Goal: Information Seeking & Learning: Learn about a topic

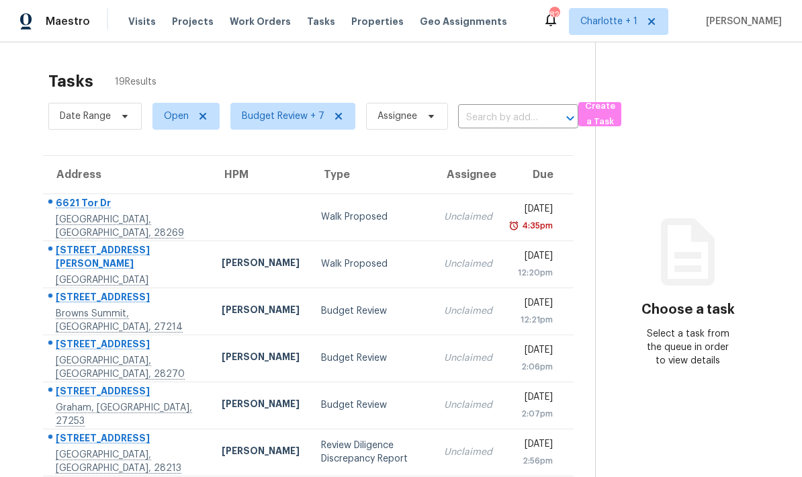
click at [191, 26] on span "Projects" at bounding box center [193, 21] width 42 height 13
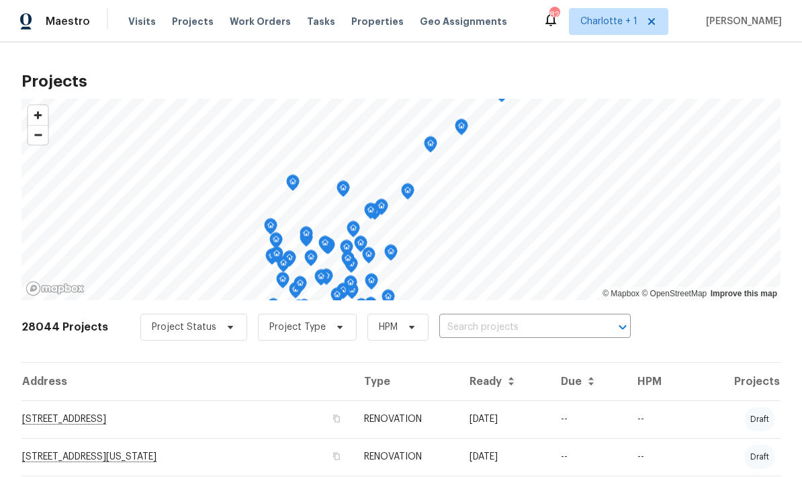
click at [511, 322] on input "text" at bounding box center [516, 327] width 154 height 21
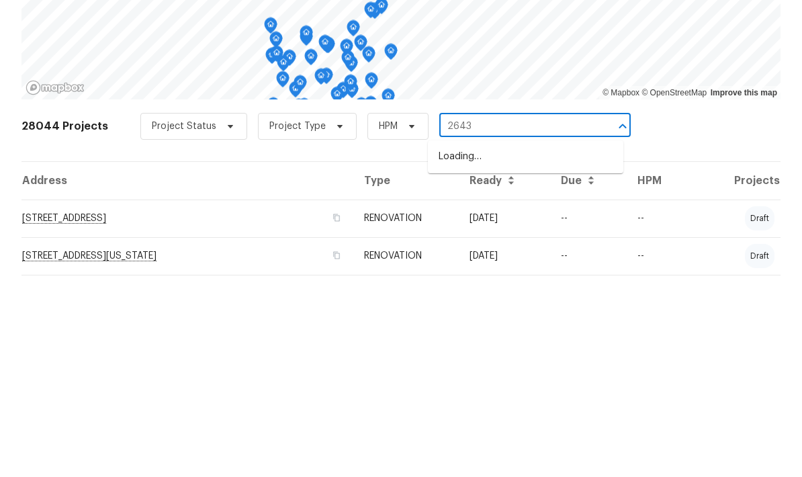
type input "2643 m"
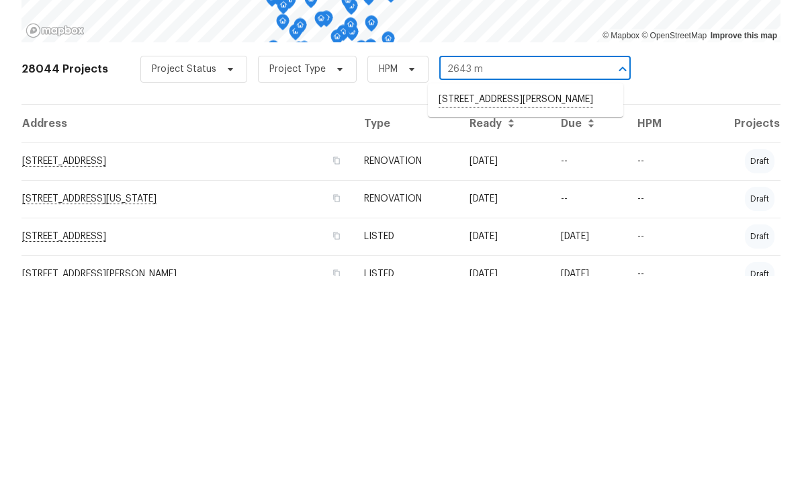
scroll to position [67, 0]
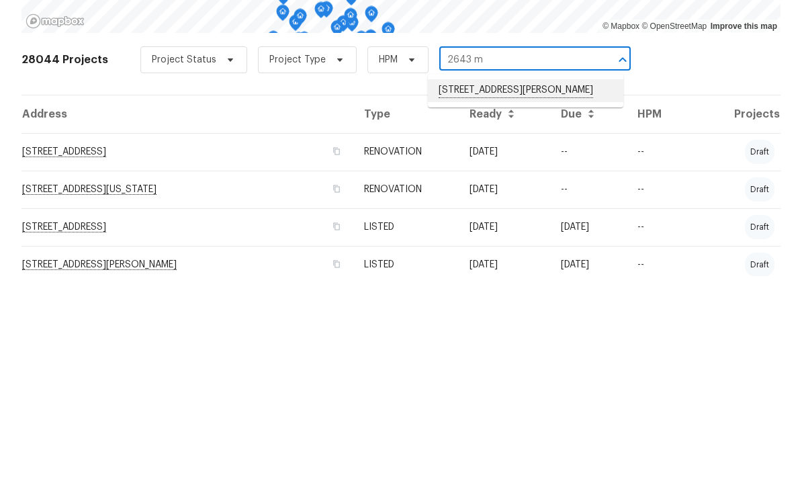
click at [546, 280] on li "2643 Meadow Knoll Dr, Charlotte, NC 28269" at bounding box center [526, 291] width 196 height 23
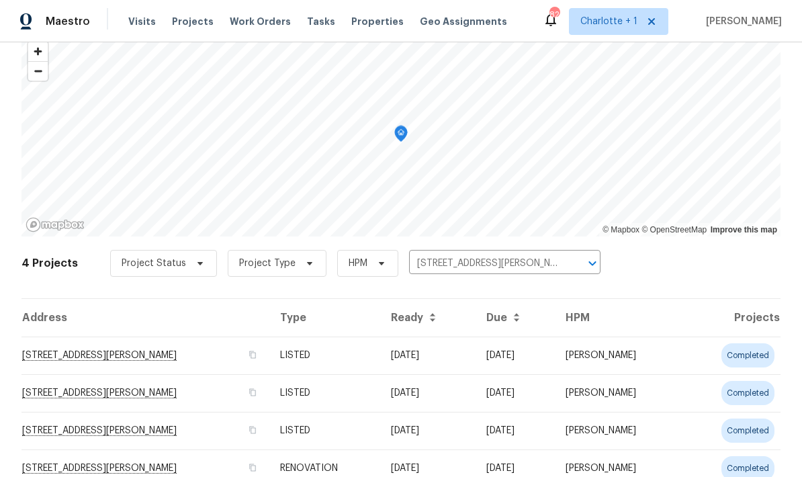
scroll to position [54, 0]
click at [260, 337] on td "2643 Meadow Knoll Dr, Charlotte, NC 28269" at bounding box center [146, 356] width 248 height 38
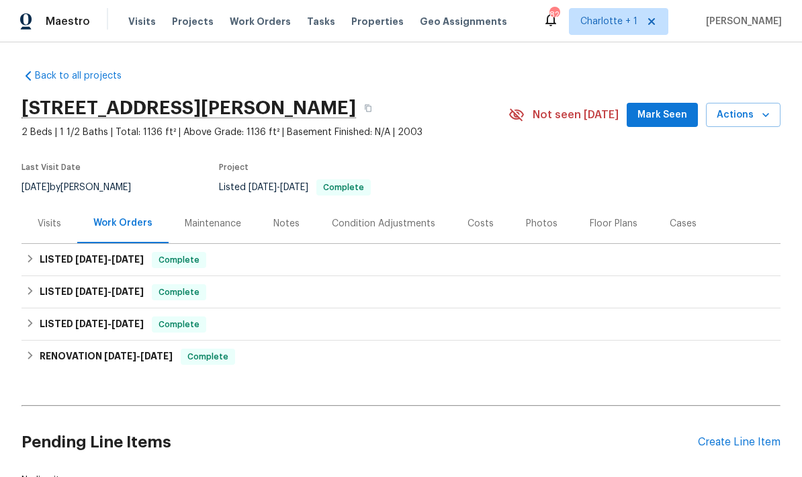
click at [542, 220] on div "Photos" at bounding box center [542, 223] width 32 height 13
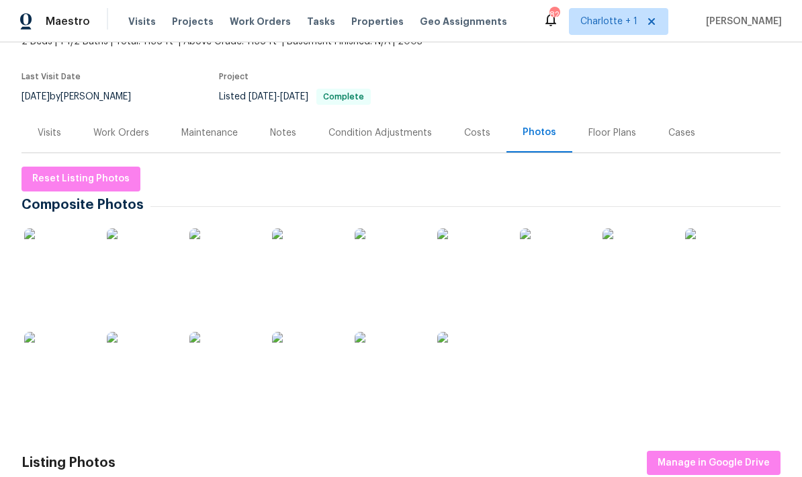
scroll to position [116, 0]
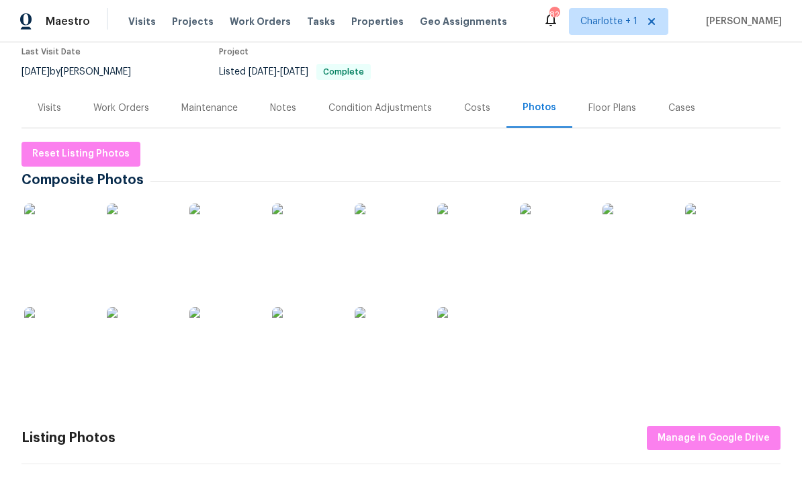
click at [68, 249] on img at bounding box center [57, 237] width 67 height 67
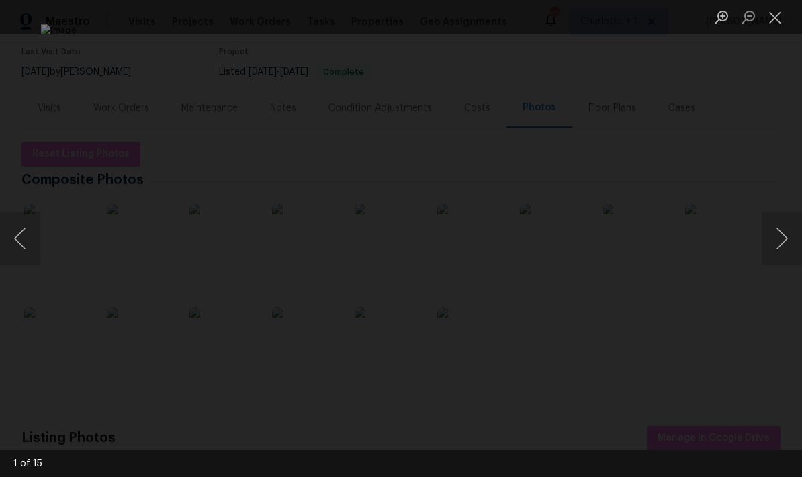
click at [773, 236] on button "Next image" at bounding box center [782, 239] width 40 height 54
click at [788, 237] on button "Next image" at bounding box center [782, 239] width 40 height 54
click at [786, 235] on button "Next image" at bounding box center [782, 239] width 40 height 54
click at [781, 230] on button "Next image" at bounding box center [782, 239] width 40 height 54
click at [781, 228] on button "Next image" at bounding box center [782, 239] width 40 height 54
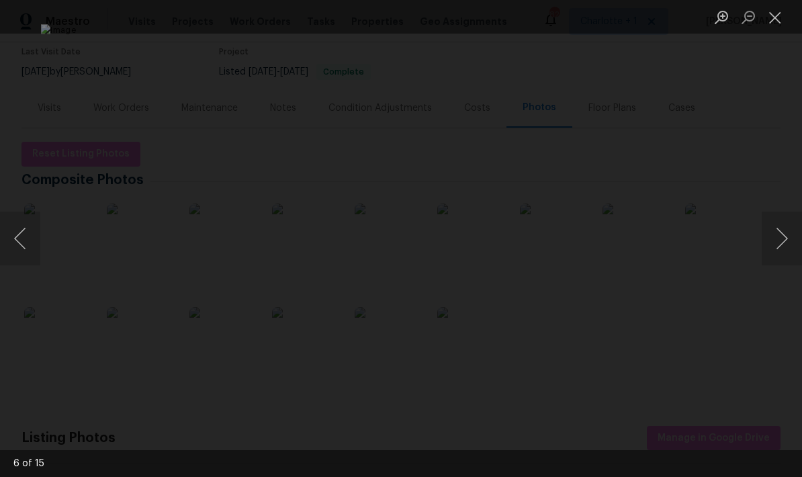
click at [780, 230] on button "Next image" at bounding box center [782, 239] width 40 height 54
click at [778, 226] on button "Next image" at bounding box center [782, 239] width 40 height 54
click at [780, 227] on button "Next image" at bounding box center [782, 239] width 40 height 54
click at [781, 232] on button "Next image" at bounding box center [782, 239] width 40 height 54
click at [777, 232] on button "Next image" at bounding box center [782, 239] width 40 height 54
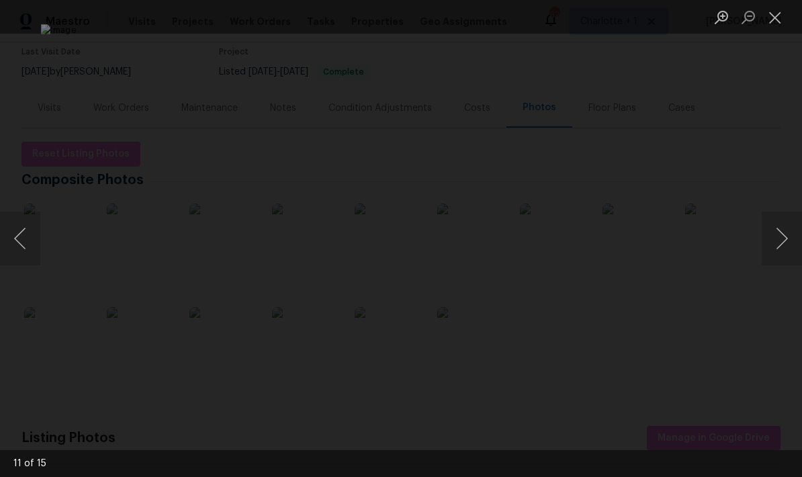
click at [773, 227] on button "Next image" at bounding box center [782, 239] width 40 height 54
click at [779, 236] on button "Next image" at bounding box center [782, 239] width 40 height 54
click at [770, 232] on button "Next image" at bounding box center [782, 239] width 40 height 54
click at [778, 235] on button "Next image" at bounding box center [782, 239] width 40 height 54
click at [778, 230] on button "Next image" at bounding box center [782, 239] width 40 height 54
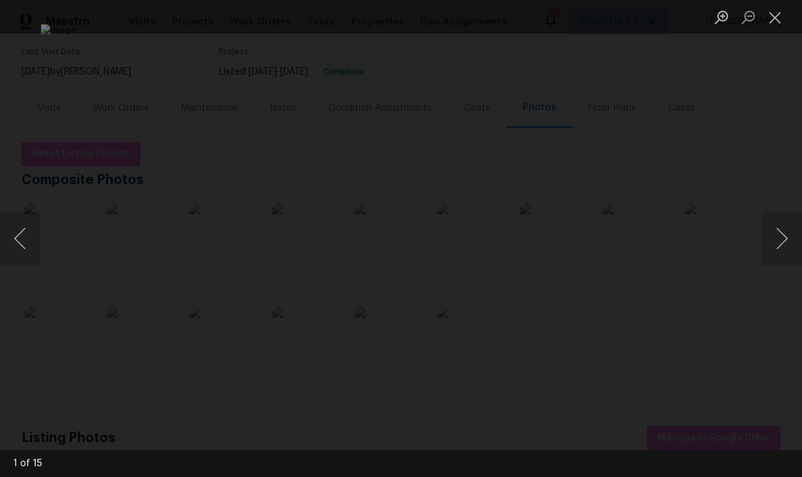
click at [779, 230] on button "Next image" at bounding box center [782, 239] width 40 height 54
click at [781, 230] on button "Next image" at bounding box center [782, 239] width 40 height 54
click at [781, 224] on button "Next image" at bounding box center [782, 239] width 40 height 54
click at [778, 226] on button "Next image" at bounding box center [782, 239] width 40 height 54
click at [781, 25] on button "Close lightbox" at bounding box center [775, 17] width 27 height 24
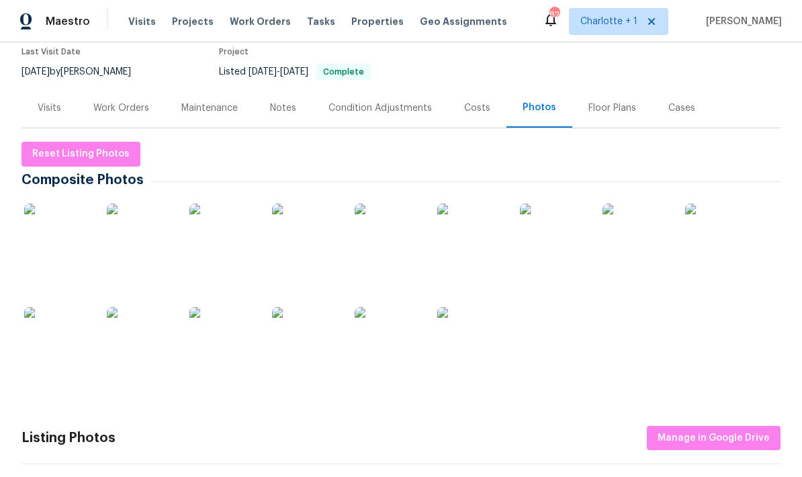
click at [270, 106] on div "Notes" at bounding box center [283, 107] width 26 height 13
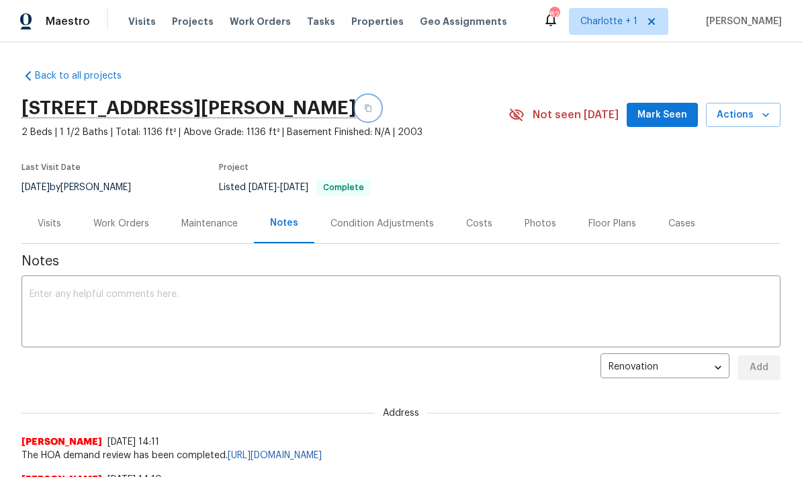
click at [380, 104] on button "button" at bounding box center [368, 108] width 24 height 24
click at [356, 107] on h2 "2643 Meadow Knoll Dr, Charlotte, NC 28269" at bounding box center [189, 107] width 335 height 13
click at [447, 128] on span "2 Beds | 1 1/2 Baths | Total: 1136 ft² | Above Grade: 1136 ft² | Basement Finis…" at bounding box center [265, 132] width 487 height 13
click at [132, 20] on span "Visits" at bounding box center [142, 21] width 28 height 13
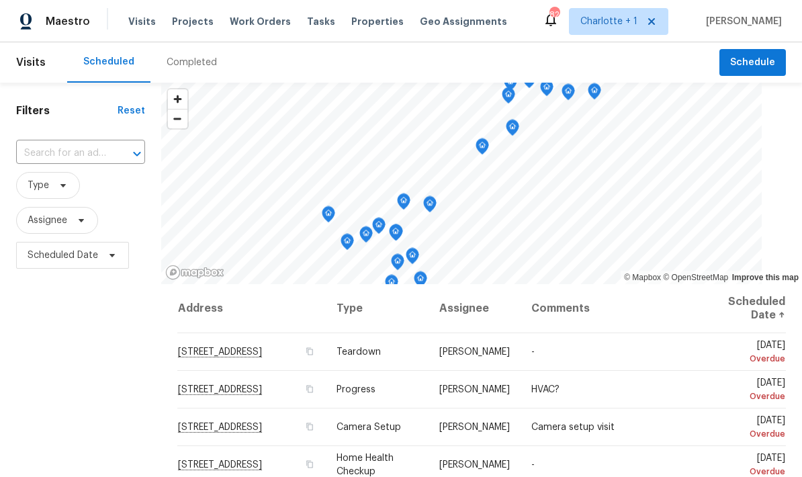
click at [181, 51] on div "Completed" at bounding box center [192, 62] width 83 height 40
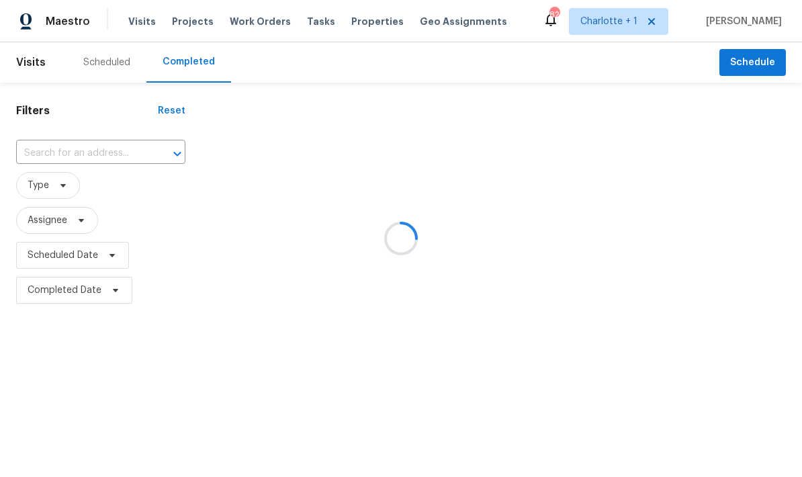
click at [47, 155] on input "text" at bounding box center [82, 153] width 132 height 21
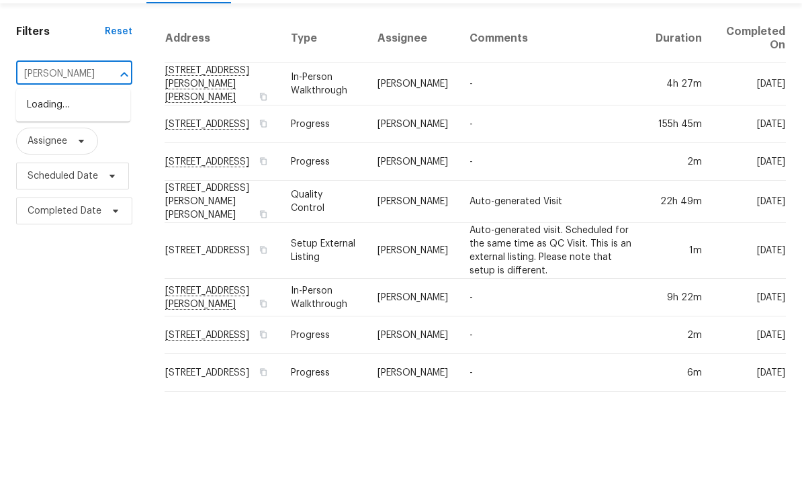
type input "ashley"
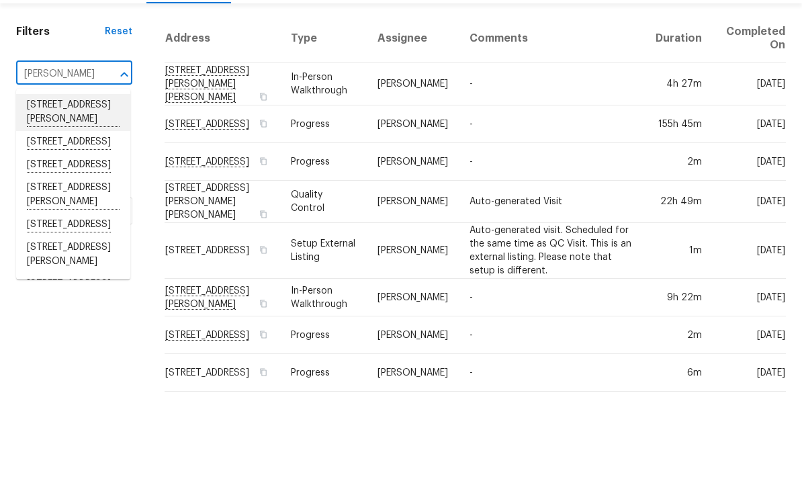
click at [51, 173] on li "3419 Ashley View Dr, Charlotte, NC 28213" at bounding box center [73, 191] width 114 height 37
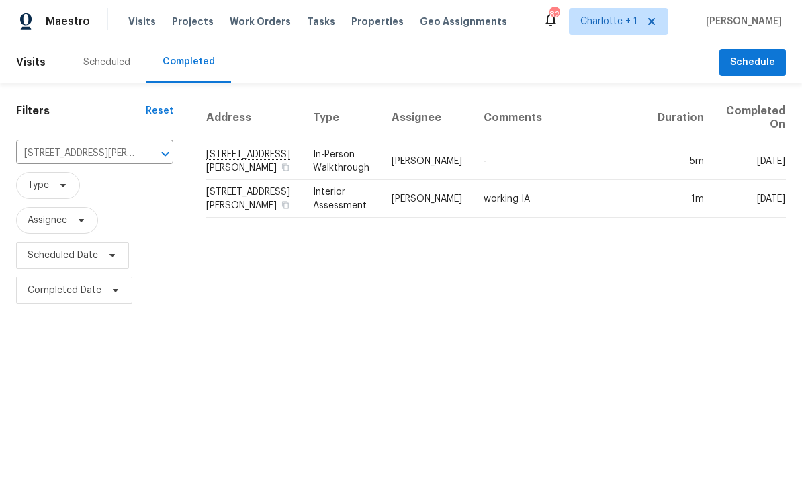
click at [157, 155] on icon "Open" at bounding box center [165, 154] width 16 height 16
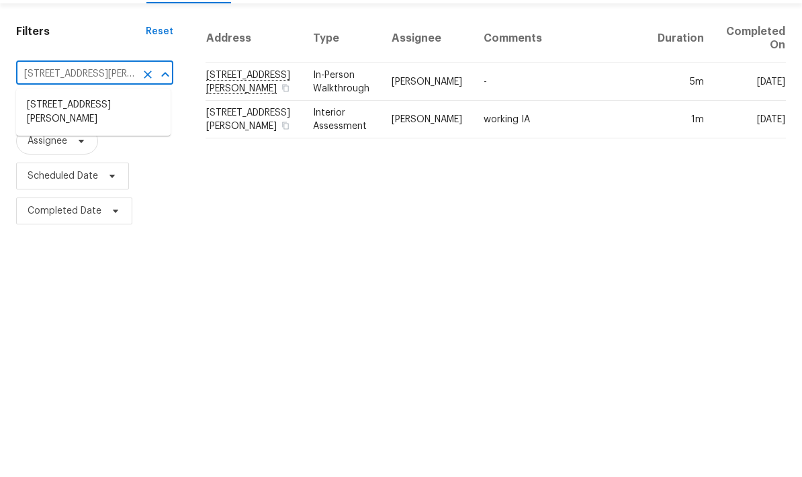
click at [140, 144] on button "Clear" at bounding box center [147, 153] width 19 height 19
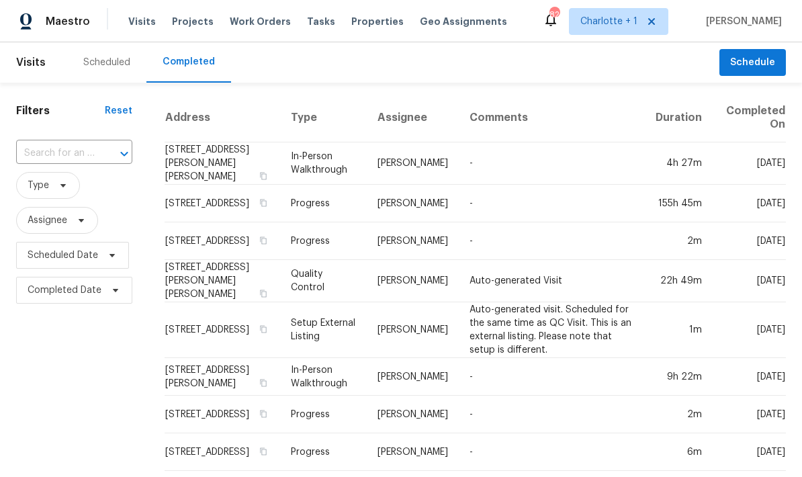
click at [50, 155] on input "text" at bounding box center [55, 153] width 79 height 21
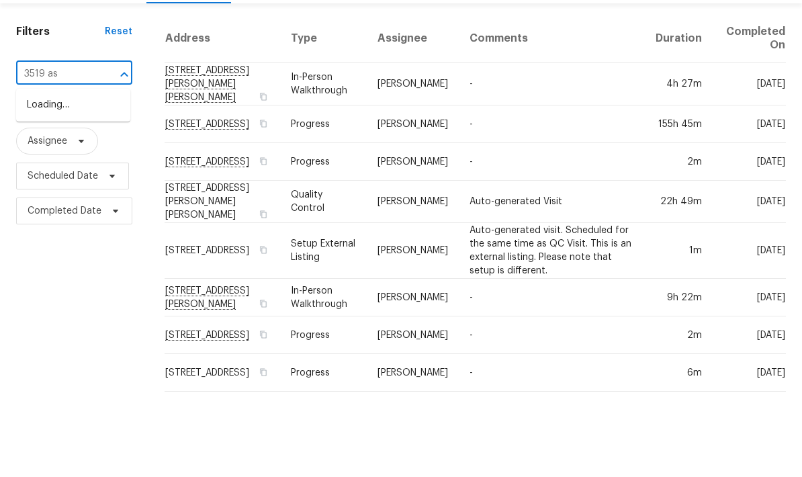
type input "3519 ash"
click at [45, 173] on li "3519 Ashley View Dr, Charlotte, NC 28213" at bounding box center [73, 191] width 114 height 37
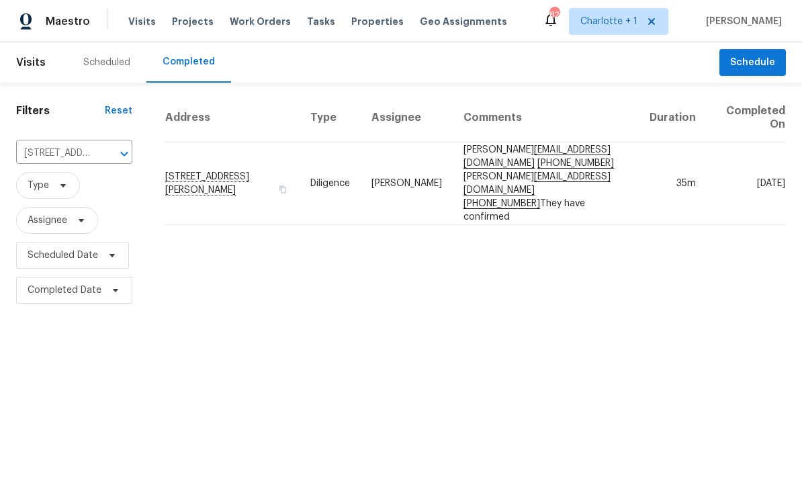
click at [671, 177] on td "35m" at bounding box center [673, 183] width 68 height 83
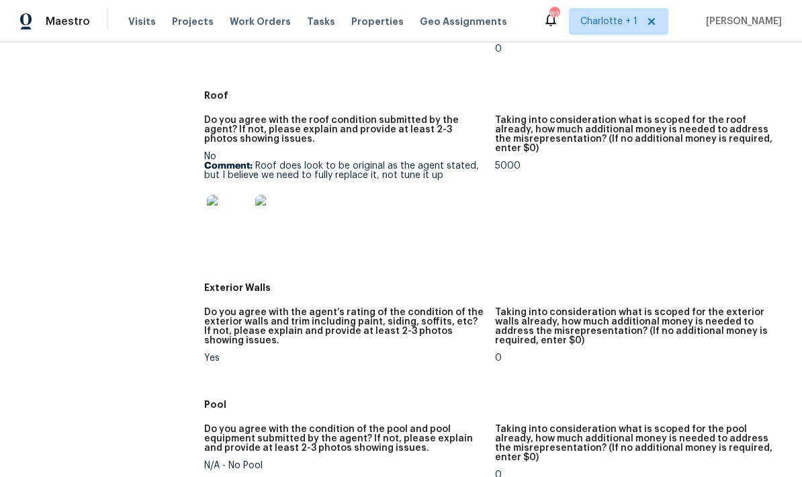
scroll to position [464, 0]
click at [216, 218] on img at bounding box center [228, 216] width 43 height 43
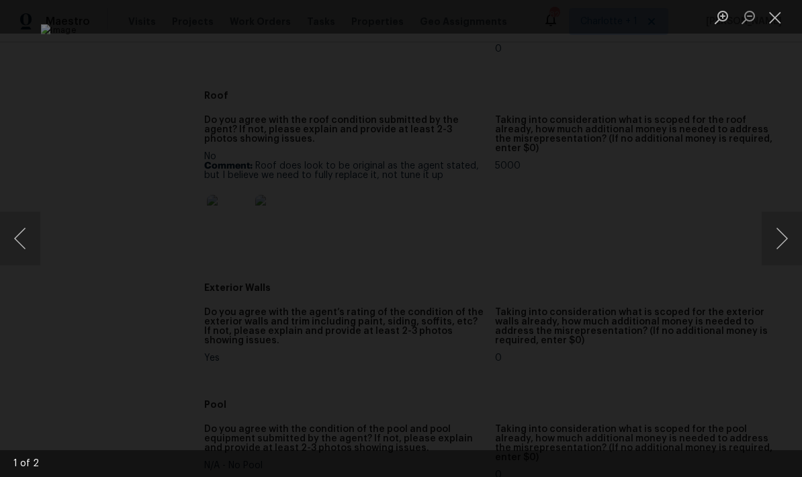
click at [781, 230] on button "Next image" at bounding box center [782, 239] width 40 height 54
click at [773, 245] on button "Next image" at bounding box center [782, 239] width 40 height 54
click at [771, 167] on div "Lightbox" at bounding box center [401, 238] width 802 height 477
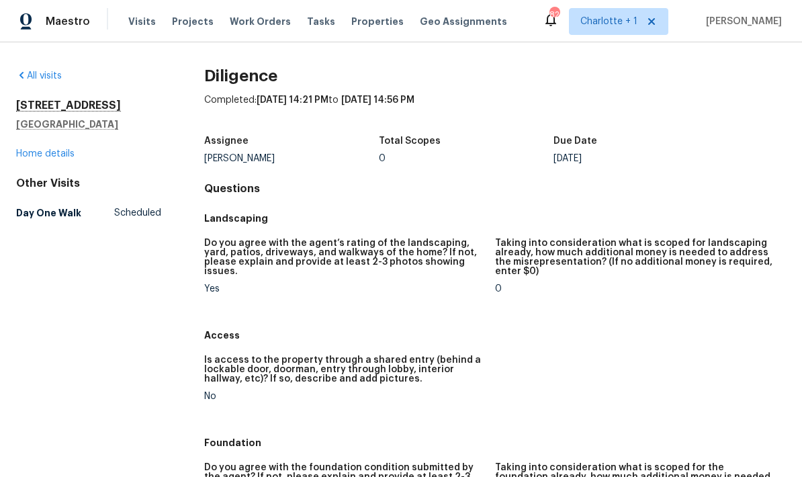
scroll to position [0, 0]
click at [360, 21] on span "Properties" at bounding box center [377, 21] width 52 height 13
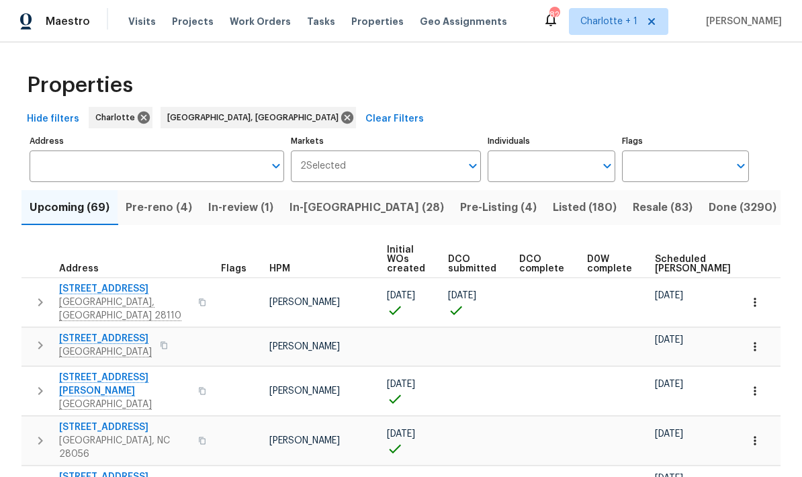
click at [633, 211] on span "Resale (83)" at bounding box center [663, 207] width 60 height 19
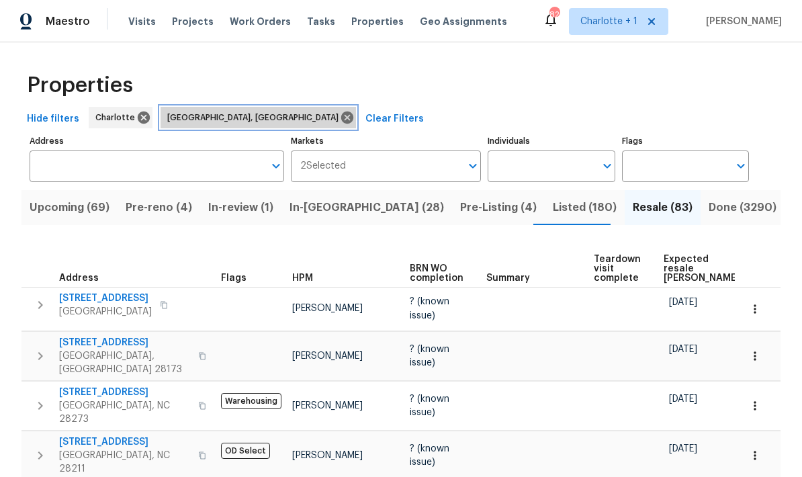
click at [340, 123] on icon at bounding box center [347, 117] width 15 height 15
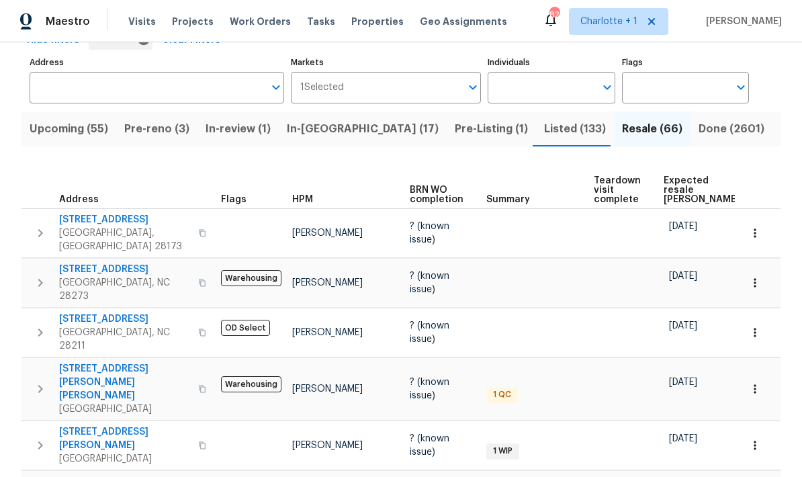
scroll to position [83, 0]
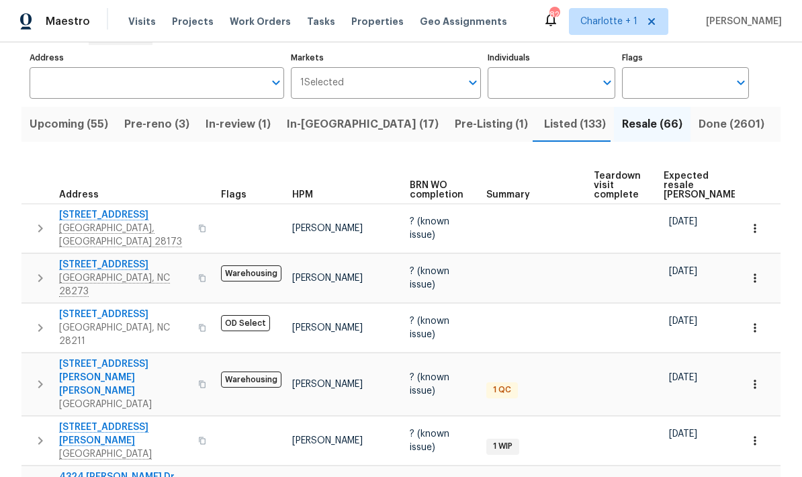
click at [685, 174] on span "Expected resale COE" at bounding box center [702, 185] width 76 height 28
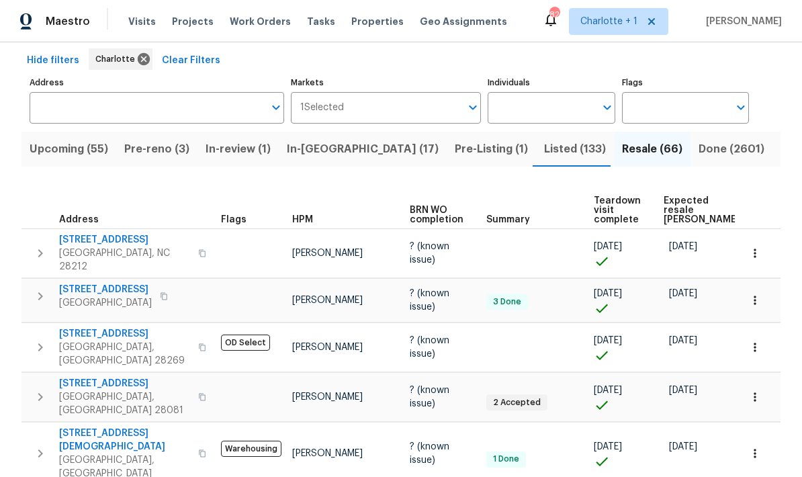
scroll to position [64, 0]
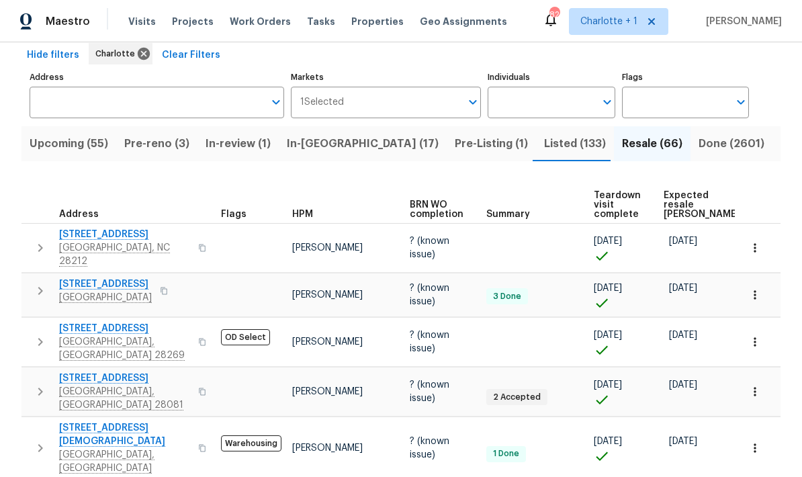
click at [686, 196] on span "Expected resale COE" at bounding box center [702, 205] width 76 height 28
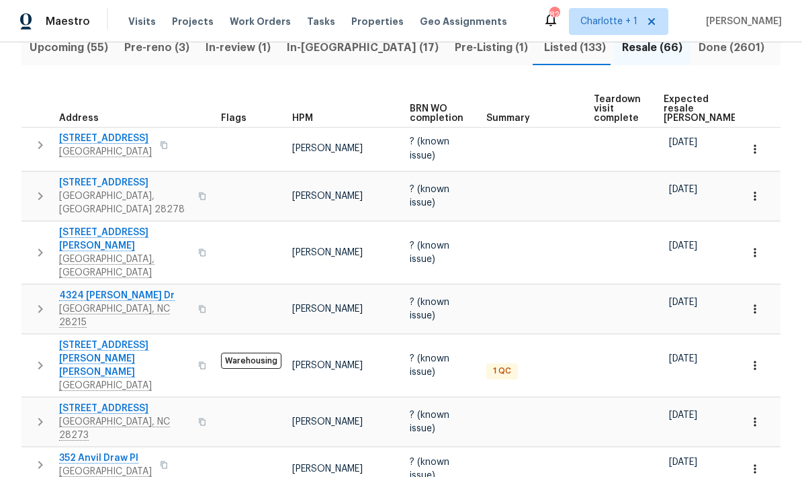
scroll to position [154, 0]
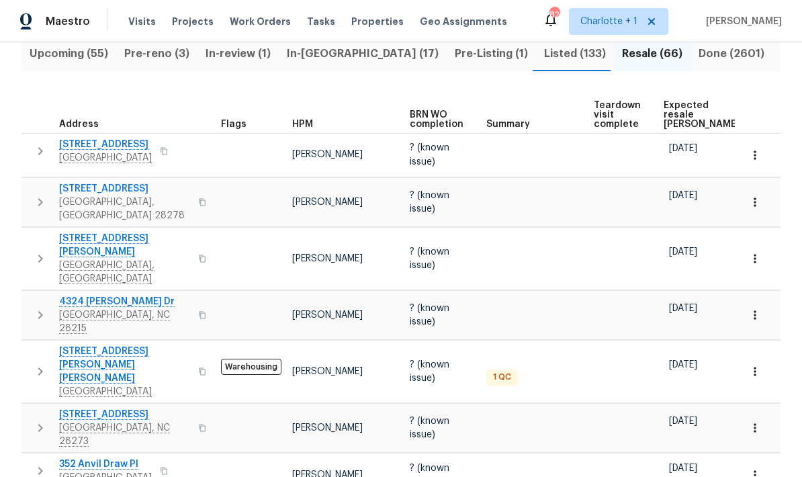
click at [79, 146] on span "[STREET_ADDRESS]" at bounding box center [105, 144] width 93 height 13
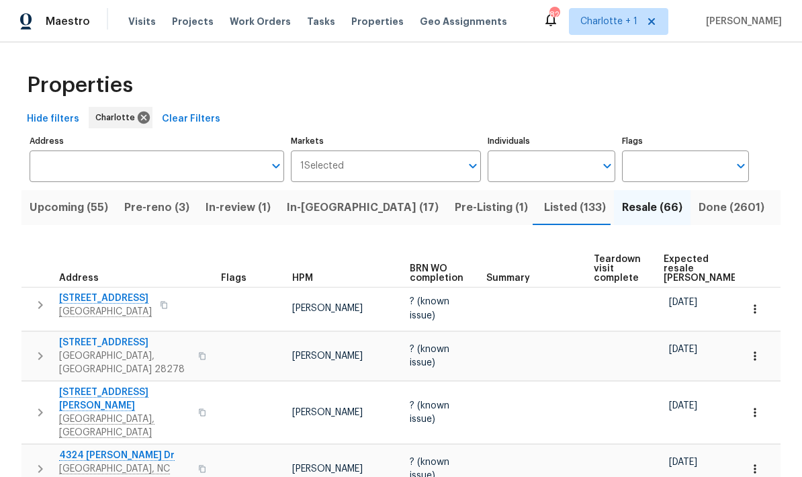
scroll to position [0, 0]
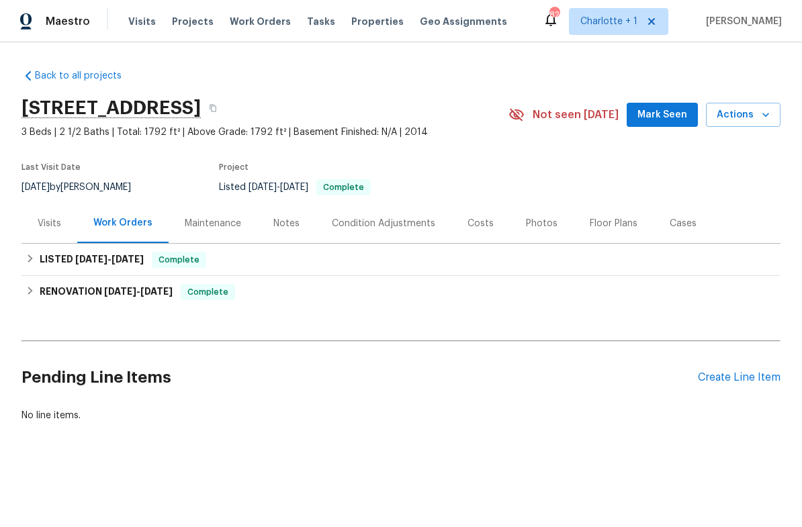
click at [487, 227] on div "Costs" at bounding box center [481, 223] width 26 height 13
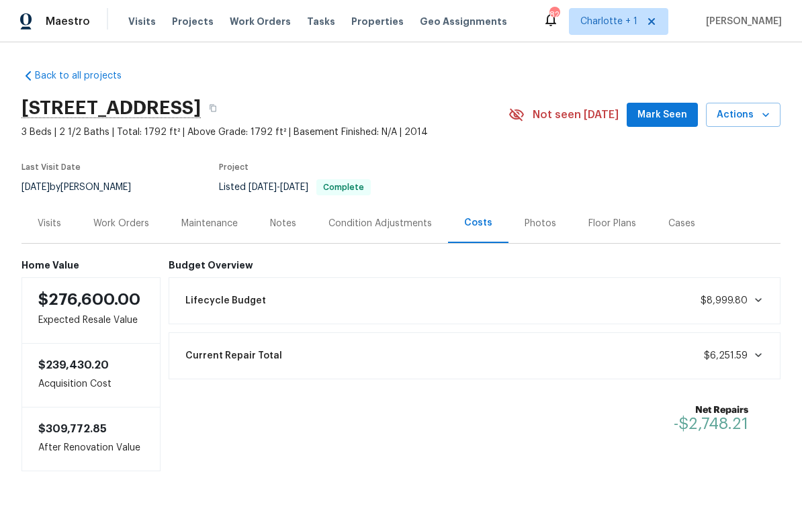
click at [41, 222] on div "Visits" at bounding box center [50, 223] width 24 height 13
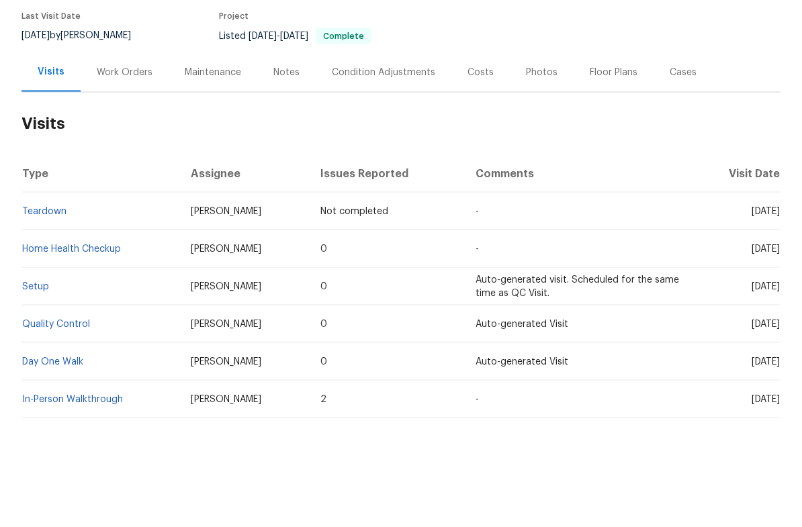
scroll to position [15, 0]
click at [56, 295] on link "Home Health Checkup" at bounding box center [71, 299] width 99 height 9
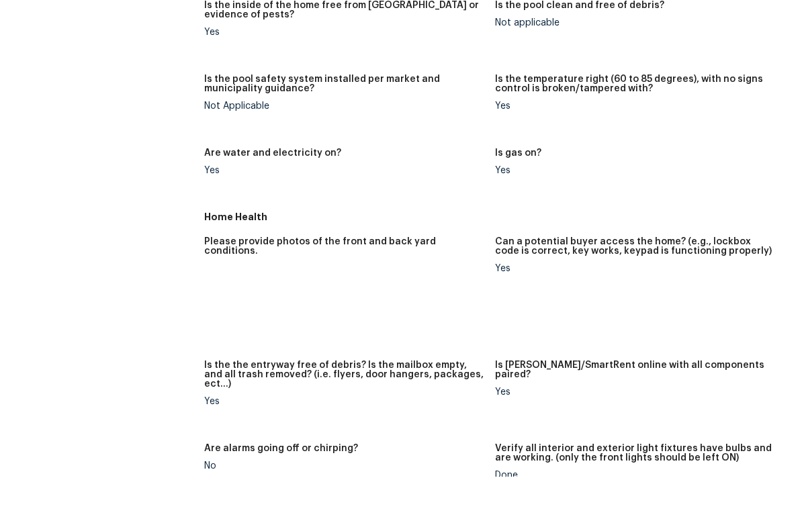
scroll to position [444, 0]
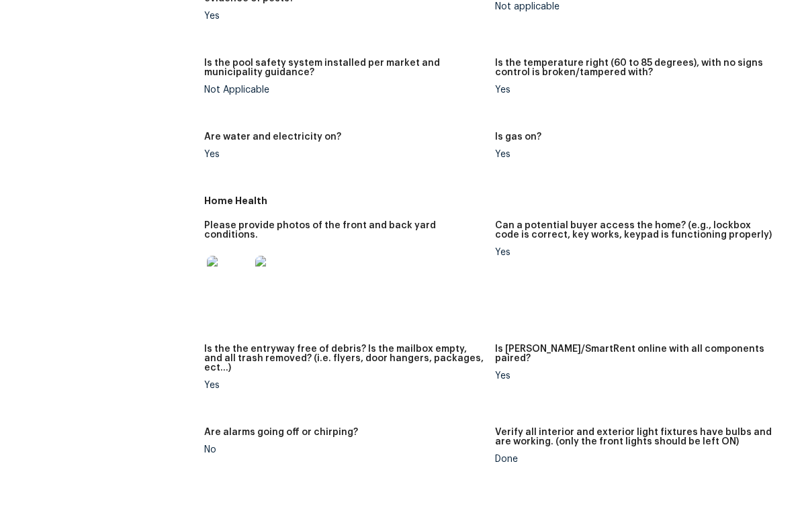
click at [212, 306] on img at bounding box center [228, 327] width 43 height 43
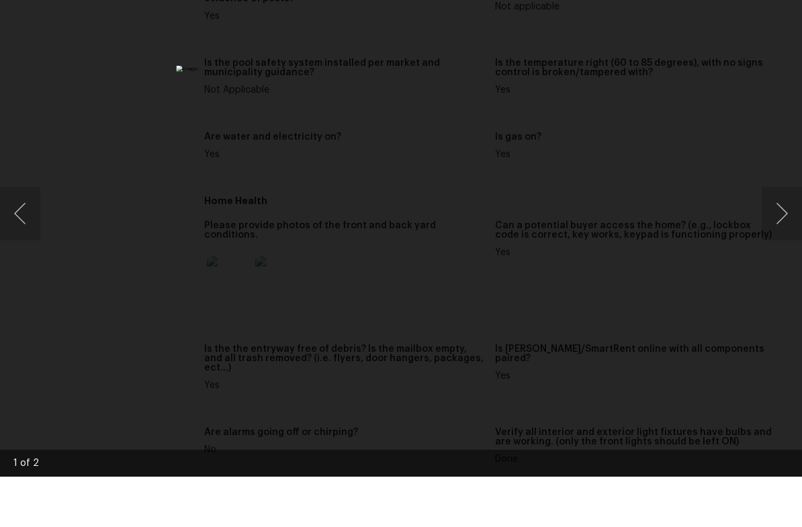
click at [761, 214] on div "Lightbox" at bounding box center [401, 263] width 802 height 527
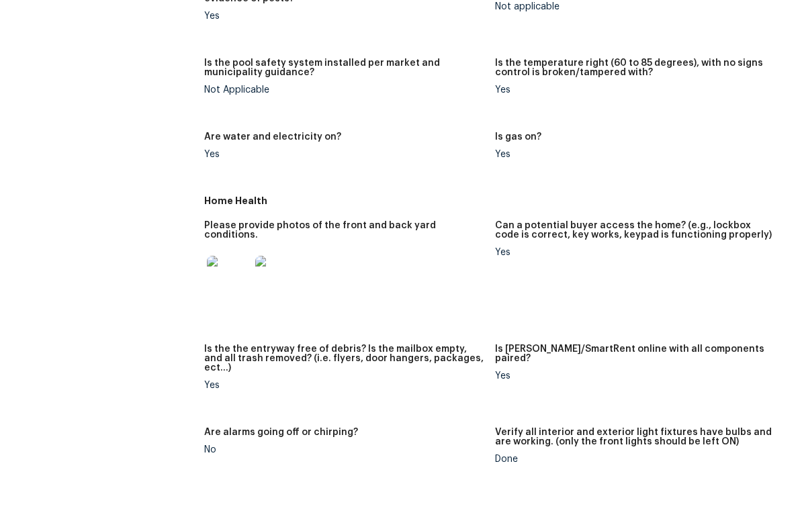
click at [273, 306] on img at bounding box center [276, 327] width 43 height 43
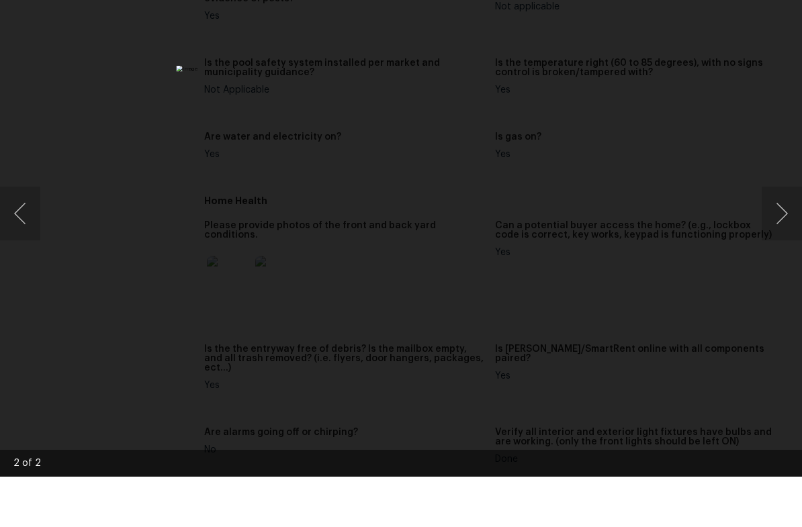
click at [763, 112] on div "Lightbox" at bounding box center [401, 263] width 802 height 527
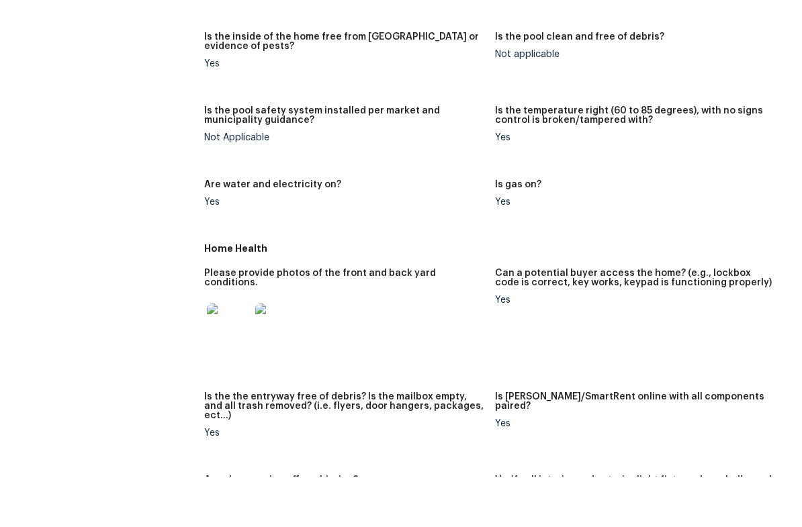
scroll to position [358, 0]
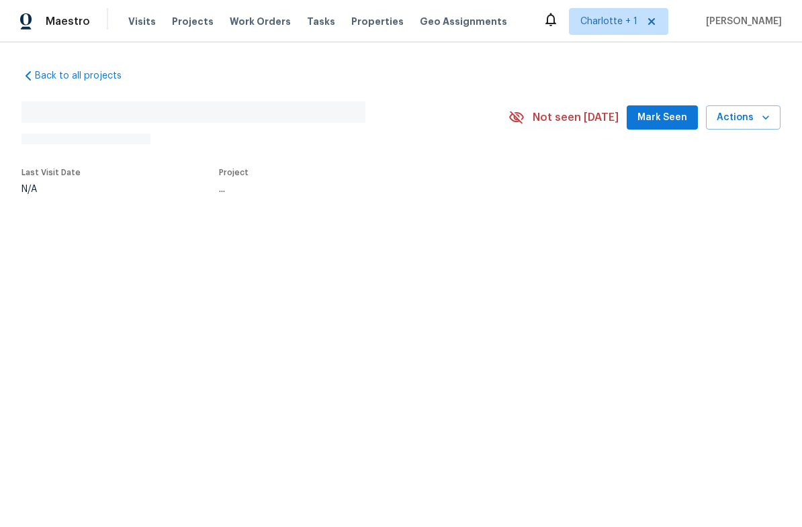
scroll to position [15, 0]
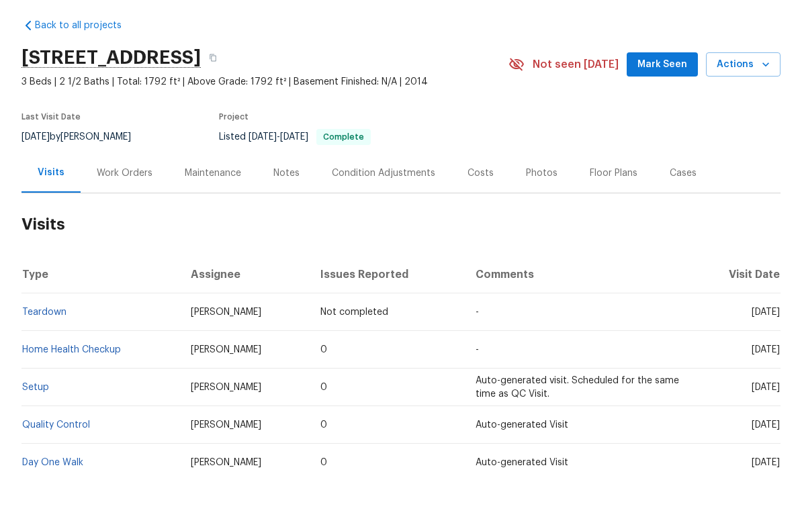
click at [491, 204] on div "Costs" at bounding box center [481, 224] width 58 height 40
